Goal: Check status

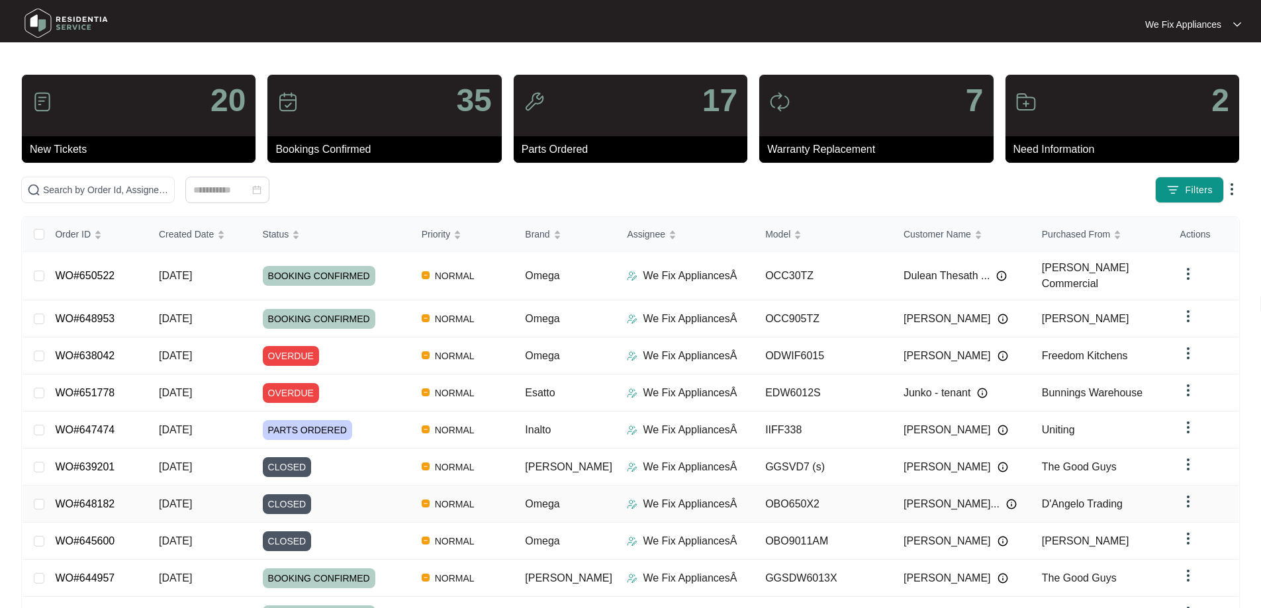
scroll to position [84, 0]
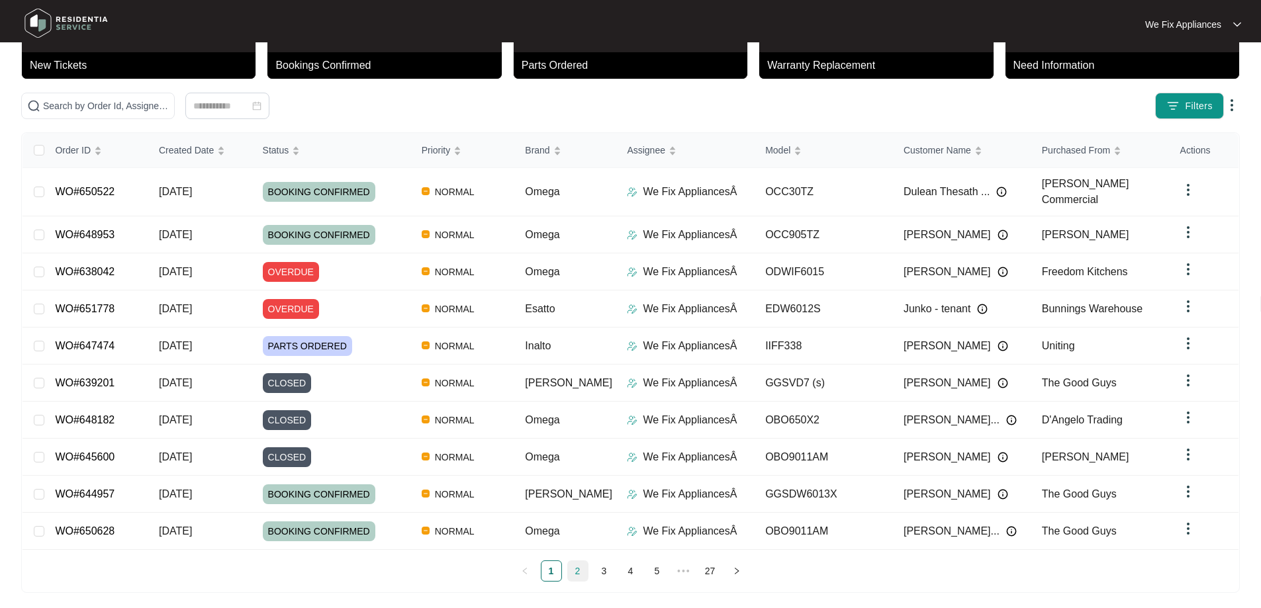
click at [583, 565] on link "2" at bounding box center [578, 571] width 20 height 20
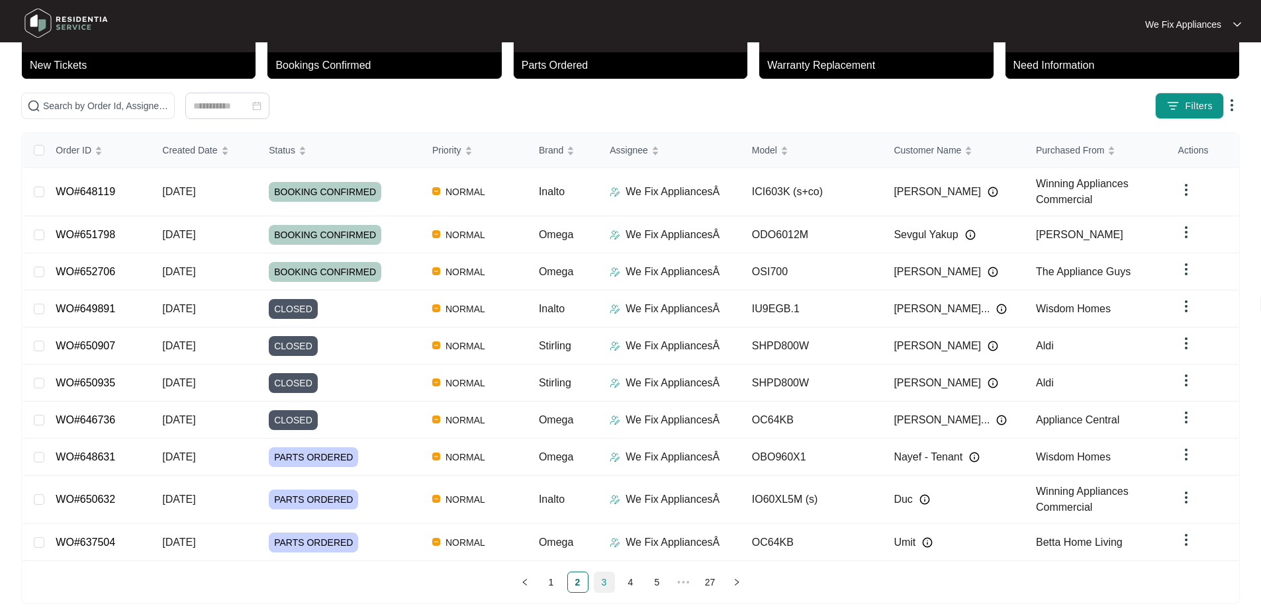
click at [610, 573] on link "3" at bounding box center [604, 583] width 20 height 20
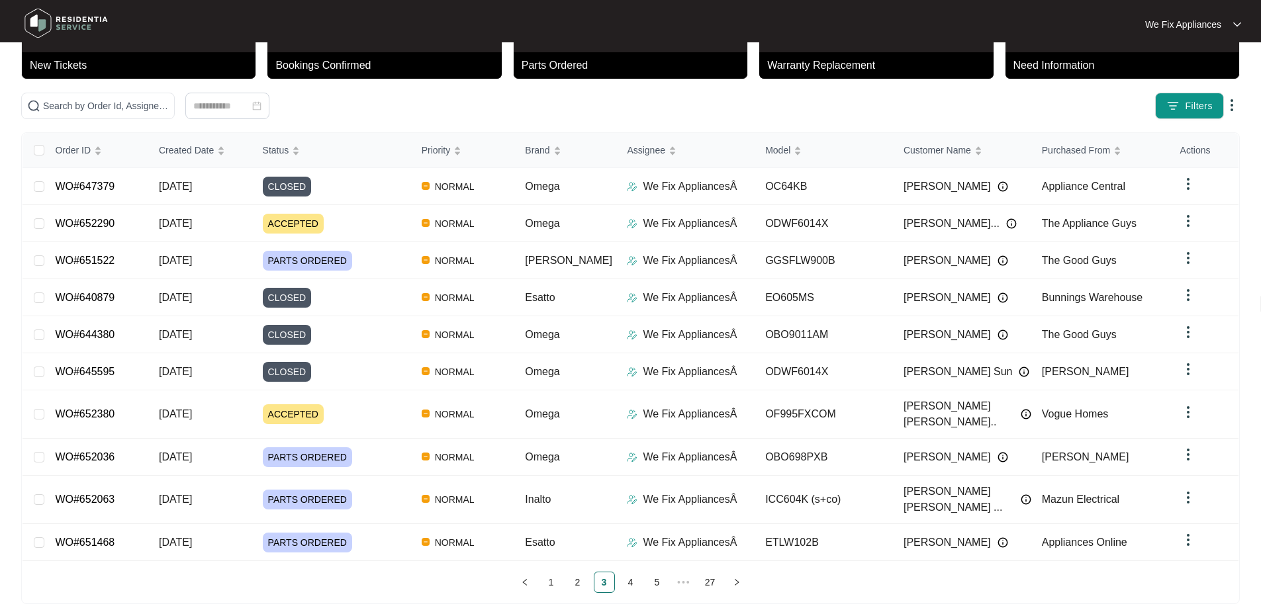
scroll to position [72, 0]
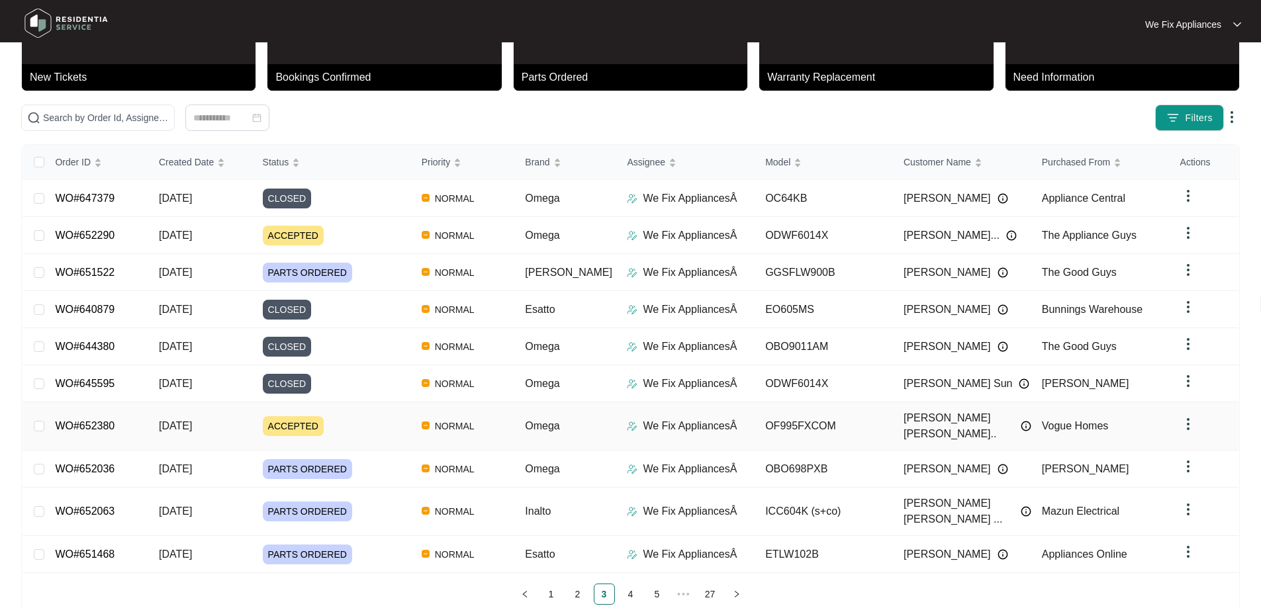
click at [101, 420] on link "WO#652380" at bounding box center [85, 425] width 60 height 11
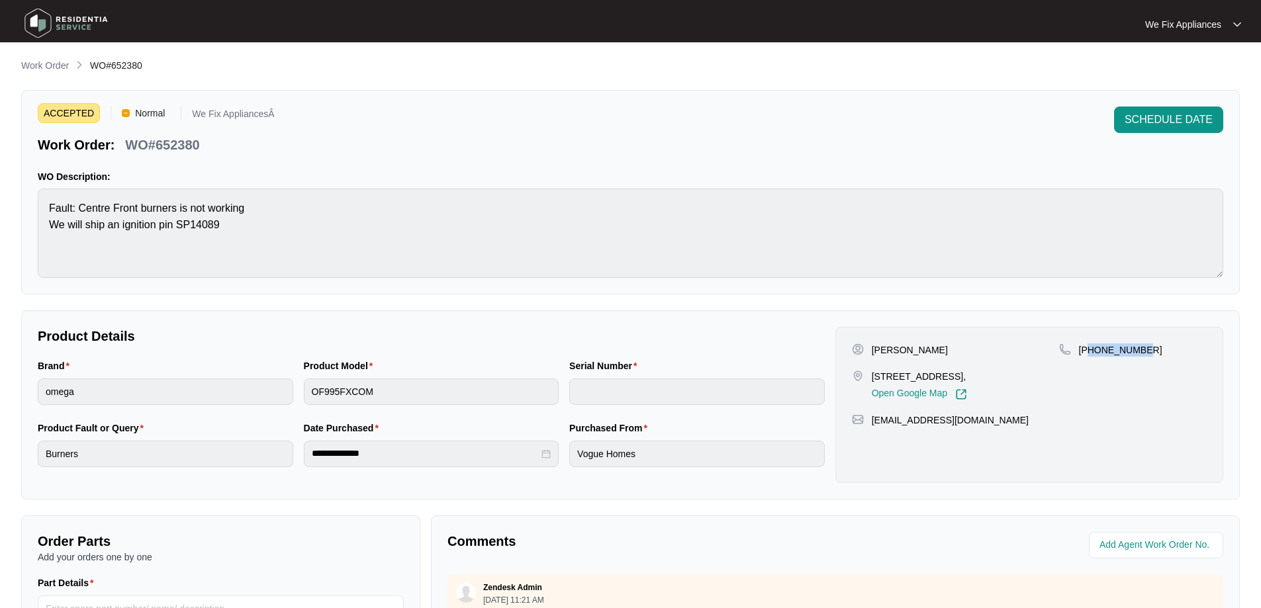
drag, startPoint x: 1144, startPoint y: 351, endPoint x: 1092, endPoint y: 353, distance: 52.4
click at [1092, 353] on div "[PHONE_NUMBER]" at bounding box center [1133, 350] width 148 height 13
click at [1094, 353] on p "[PHONE_NUMBER]" at bounding box center [1120, 350] width 83 height 13
click at [1155, 367] on div "[PHONE_NUMBER]" at bounding box center [1133, 372] width 148 height 57
drag, startPoint x: 1144, startPoint y: 353, endPoint x: 1097, endPoint y: 355, distance: 47.0
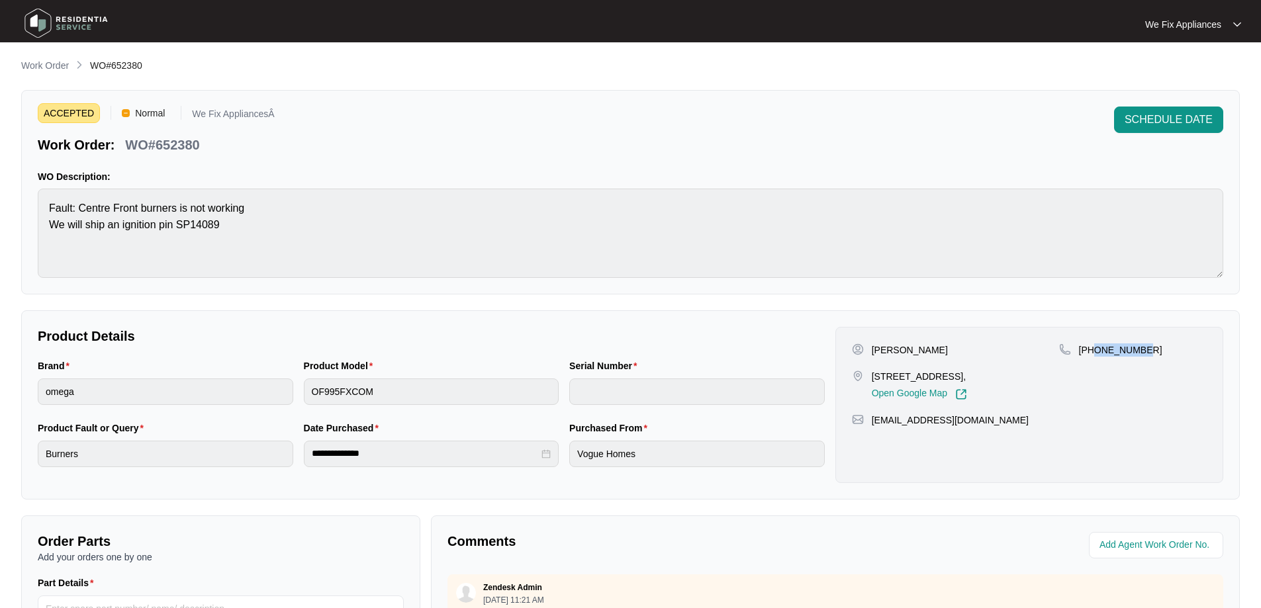
click at [1097, 355] on div "[PHONE_NUMBER]" at bounding box center [1133, 350] width 148 height 13
copy p "422956978"
click at [79, 25] on img at bounding box center [66, 23] width 93 height 40
